Goal: Find specific page/section: Find specific page/section

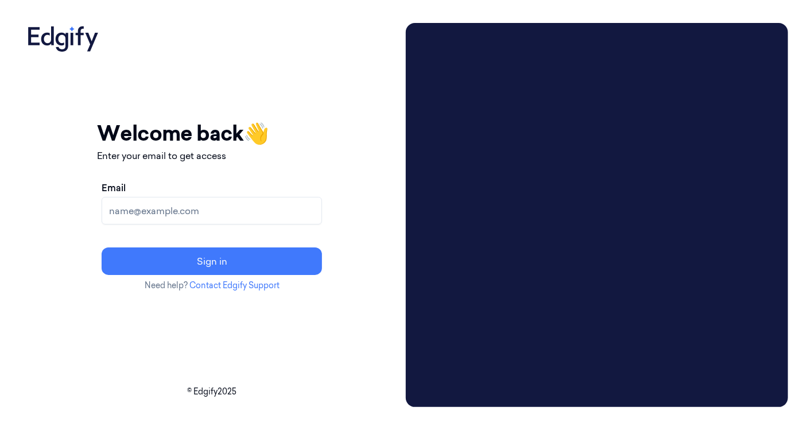
click at [293, 203] on input "Email" at bounding box center [212, 211] width 221 height 28
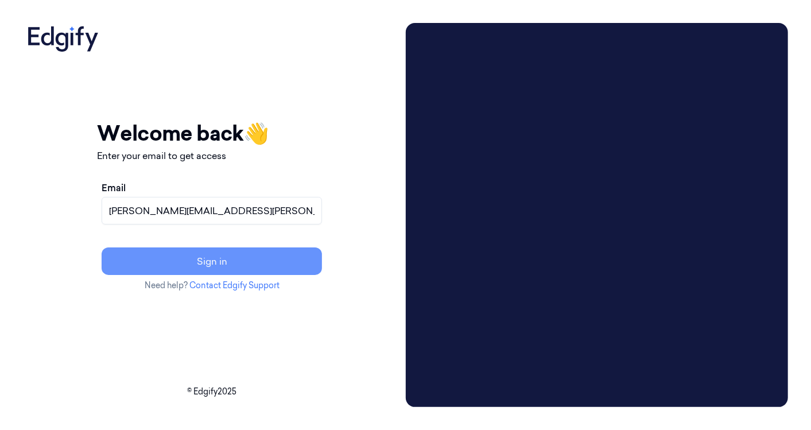
type input "[PERSON_NAME][EMAIL_ADDRESS][PERSON_NAME][DOMAIN_NAME]"
click at [231, 258] on button "Sign in" at bounding box center [212, 261] width 221 height 28
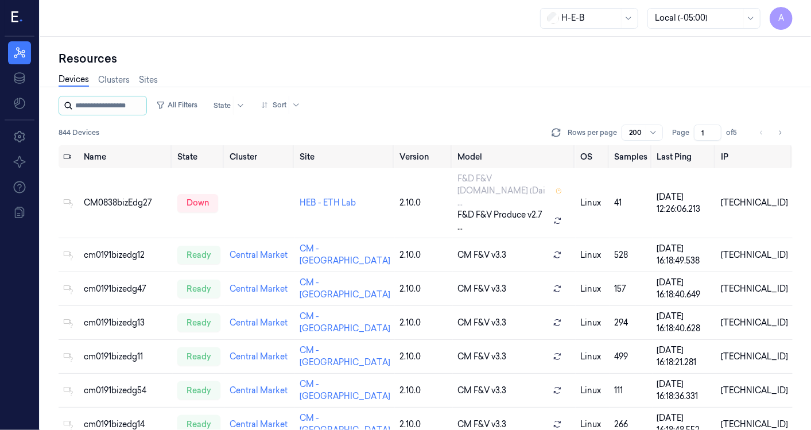
click at [78, 107] on input "string" at bounding box center [109, 105] width 69 height 18
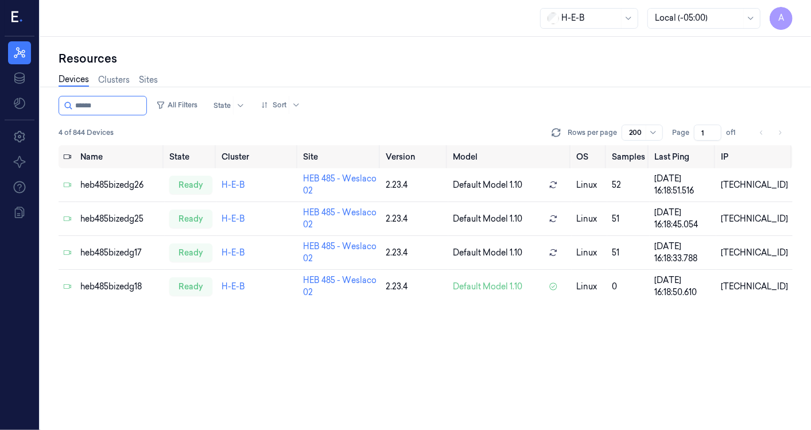
type input "******"
click at [144, 65] on div "Resources" at bounding box center [426, 59] width 734 height 16
click at [721, 347] on div "Name State Cluster Site Version Model OS Samples Last Ping IP heb485bizedg26 re…" at bounding box center [426, 287] width 734 height 285
